Goal: Task Accomplishment & Management: Use online tool/utility

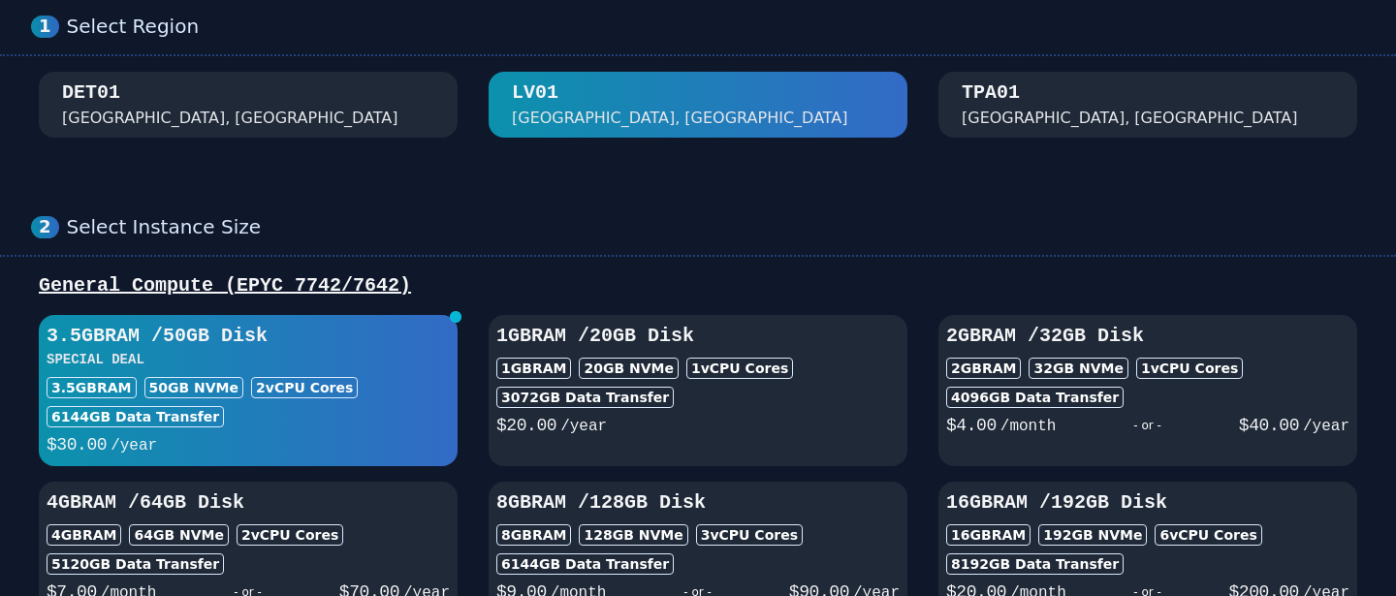
scroll to position [72, 0]
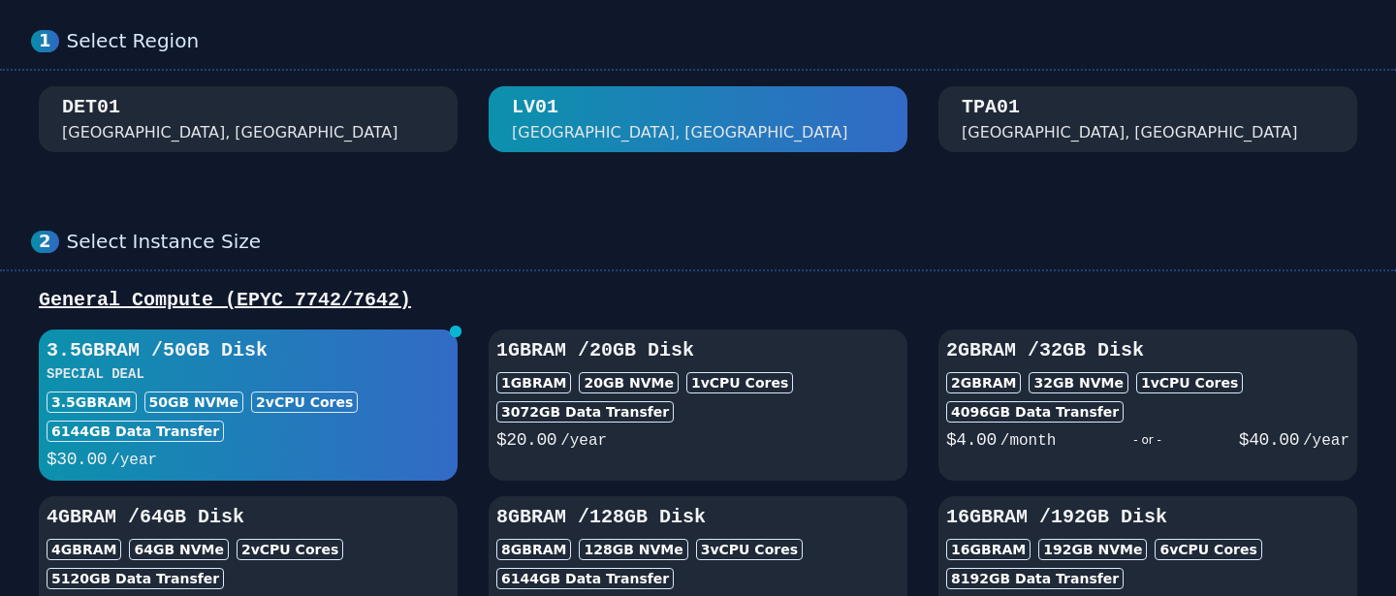
click at [992, 94] on div "TPA01" at bounding box center [991, 107] width 58 height 27
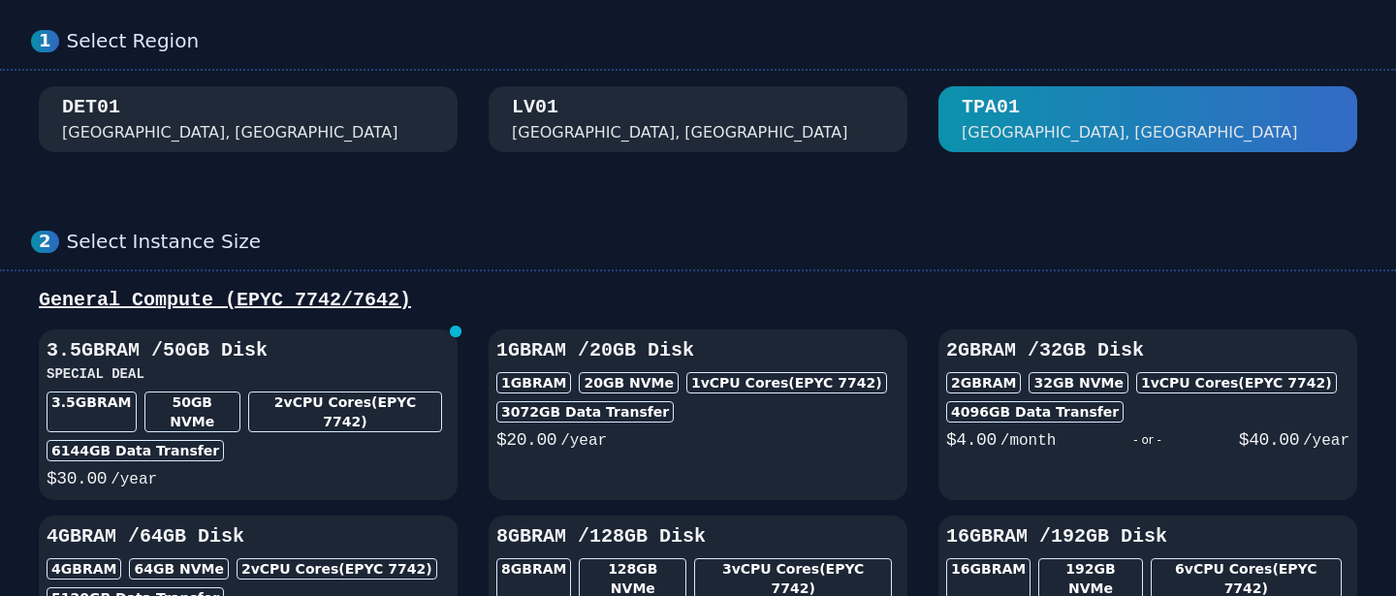
click at [898, 86] on button "LV01 Las Vegas, NV" at bounding box center [698, 119] width 419 height 66
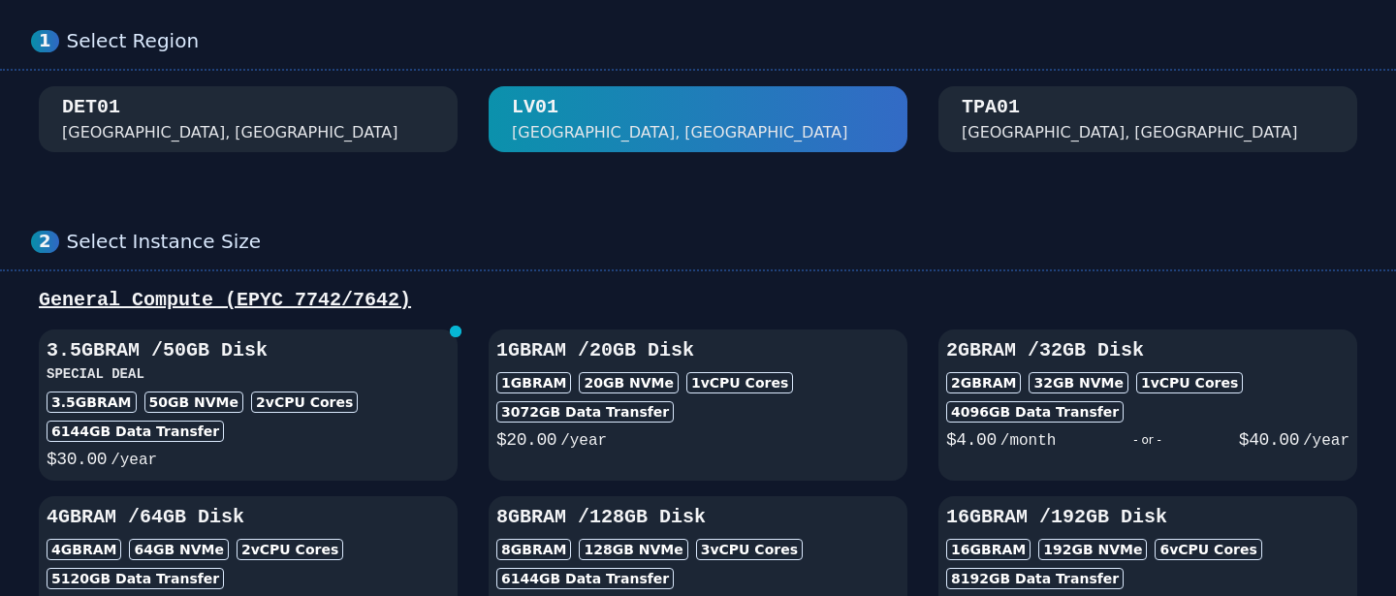
click at [1002, 86] on button "TPA01 Tampa, FL" at bounding box center [1147, 119] width 419 height 66
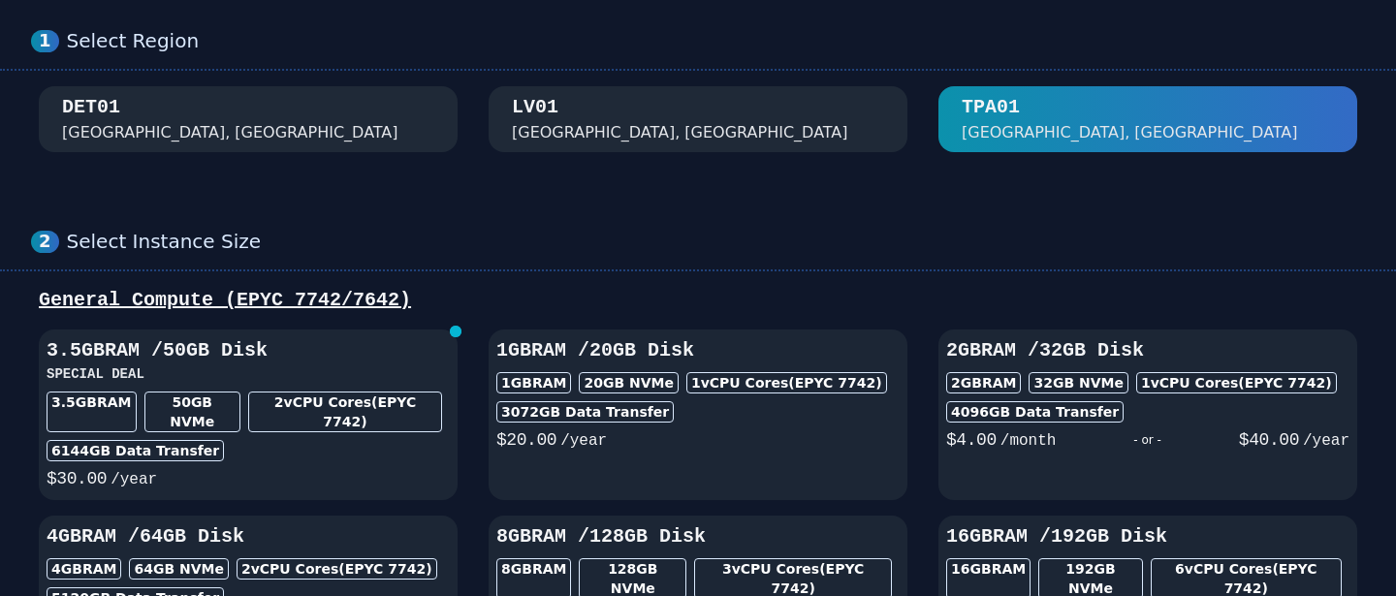
click at [348, 94] on div "DET01 Detroit, MI" at bounding box center [248, 119] width 372 height 50
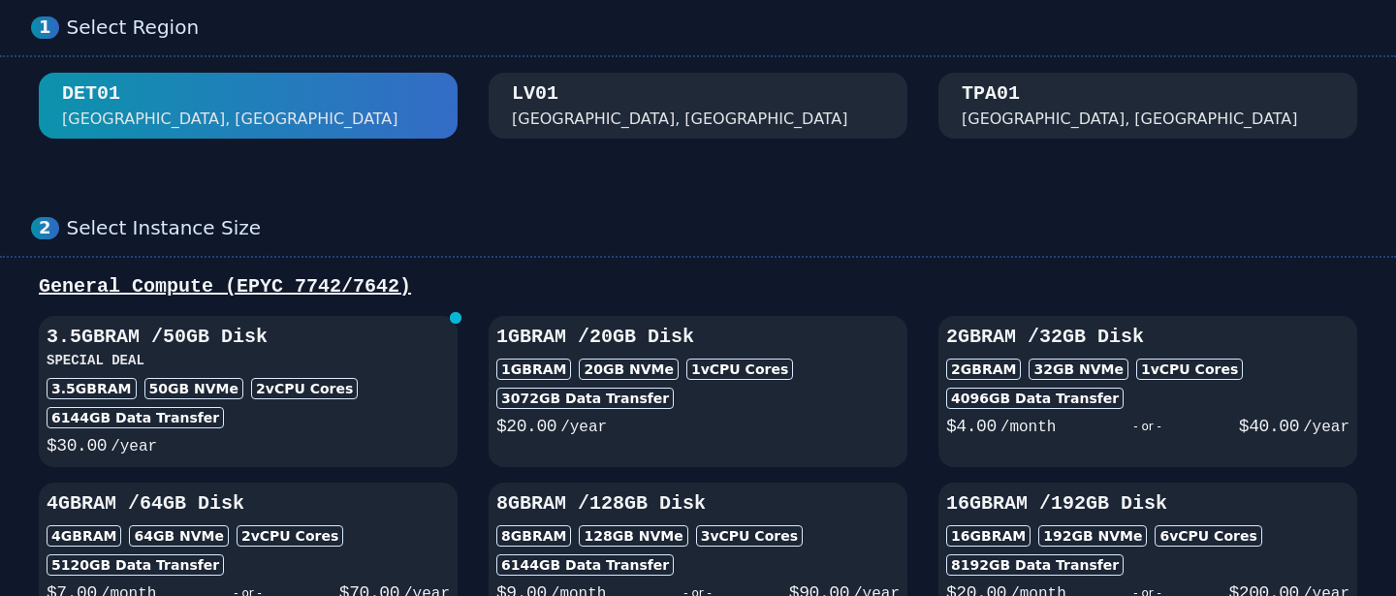
scroll to position [77, 0]
